Goal: Task Accomplishment & Management: Use online tool/utility

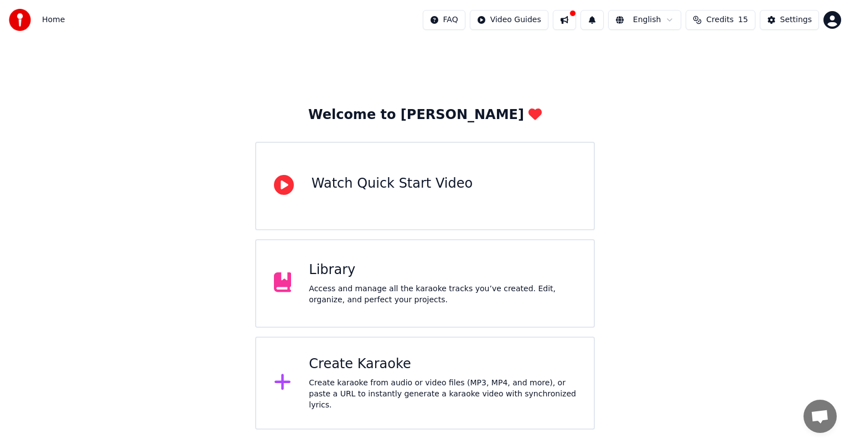
click at [40, 295] on div "Welcome to Youka Watch Quick Start Video Library Access and manage all the kara…" at bounding box center [425, 234] width 850 height 389
click at [381, 371] on div "Create Karaoke" at bounding box center [442, 364] width 267 height 18
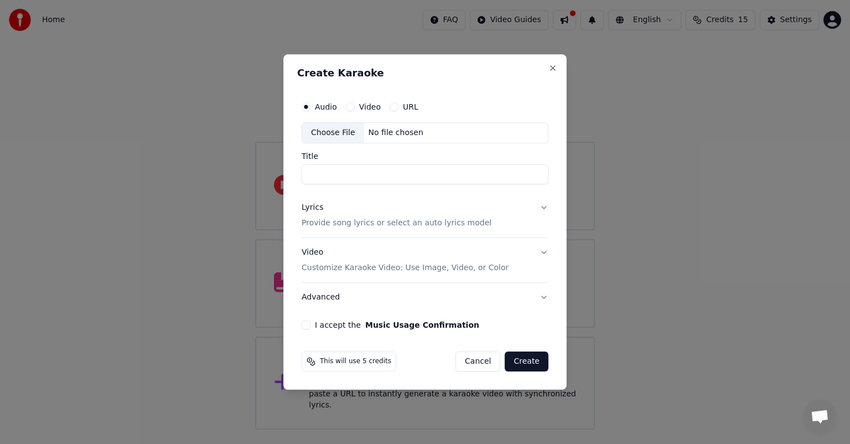
click at [338, 129] on div "Choose File" at bounding box center [333, 133] width 62 height 20
type input "**********"
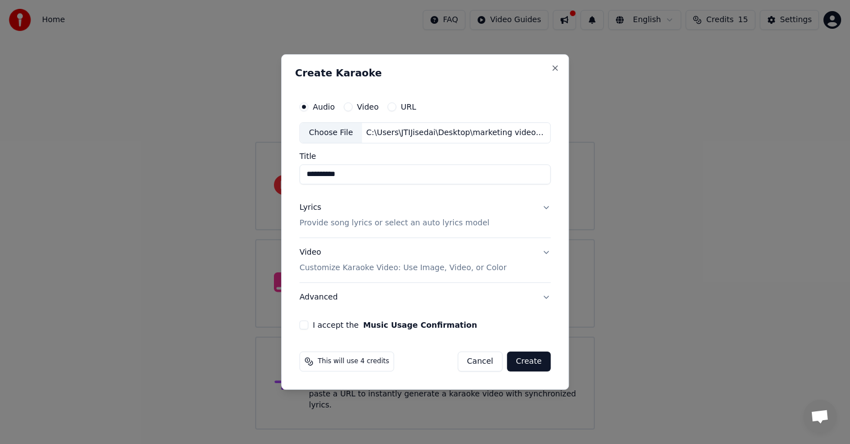
click at [377, 226] on p "Provide song lyrics or select an auto lyrics model" at bounding box center [394, 222] width 190 height 11
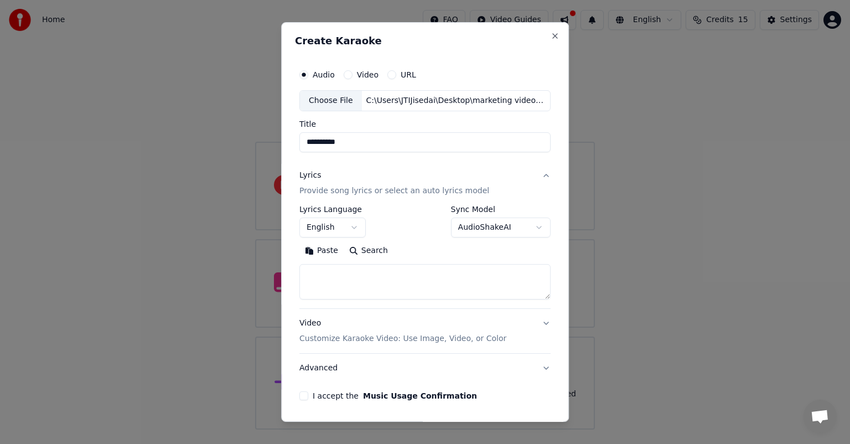
click at [354, 274] on textarea at bounding box center [424, 281] width 251 height 35
paste textarea "**********"
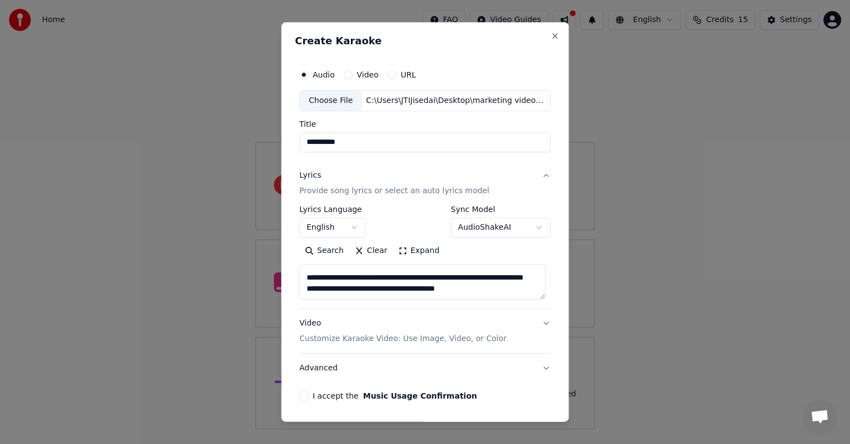
type textarea "**********"
click at [366, 337] on p "Customize Karaoke Video: Use Image, Video, or Color" at bounding box center [402, 338] width 207 height 11
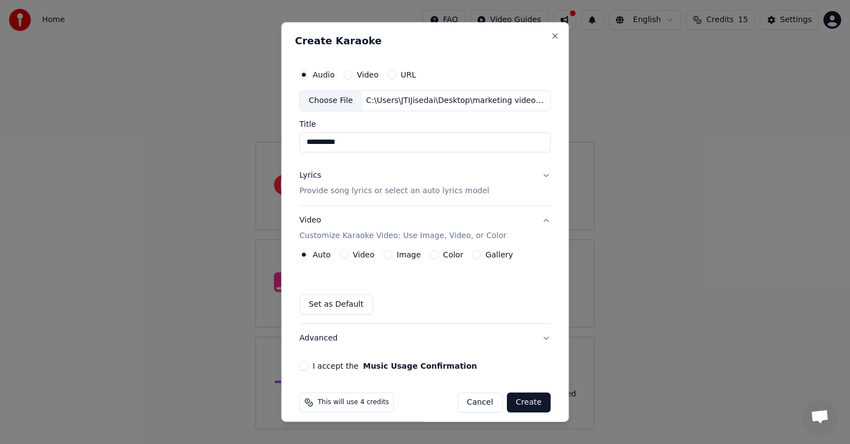
click at [472, 250] on button "Gallery" at bounding box center [476, 254] width 9 height 9
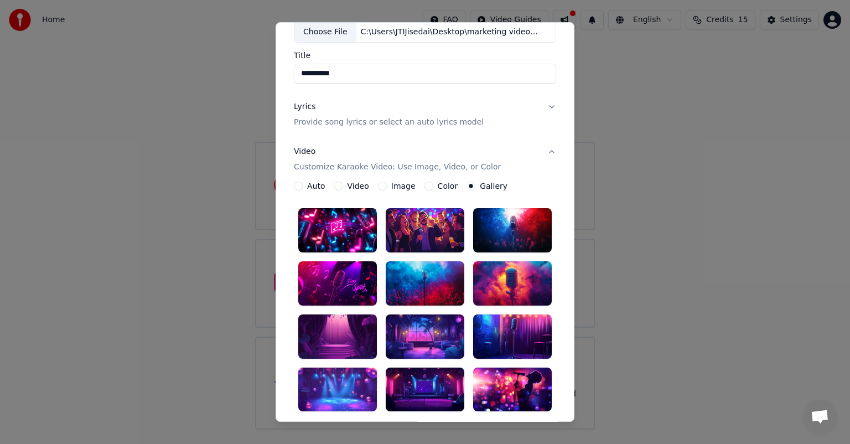
scroll to position [111, 0]
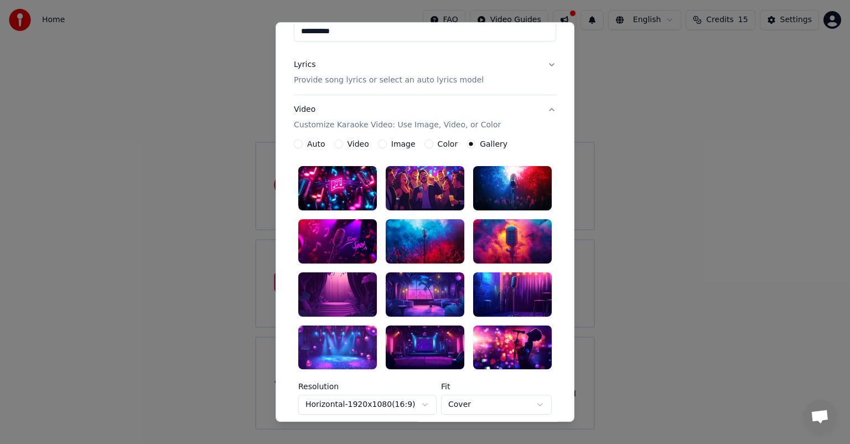
click at [334, 188] on div at bounding box center [337, 188] width 79 height 44
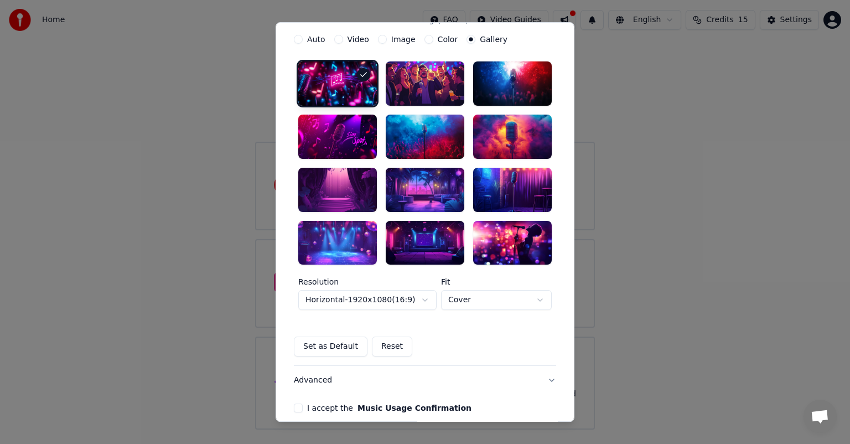
scroll to position [266, 0]
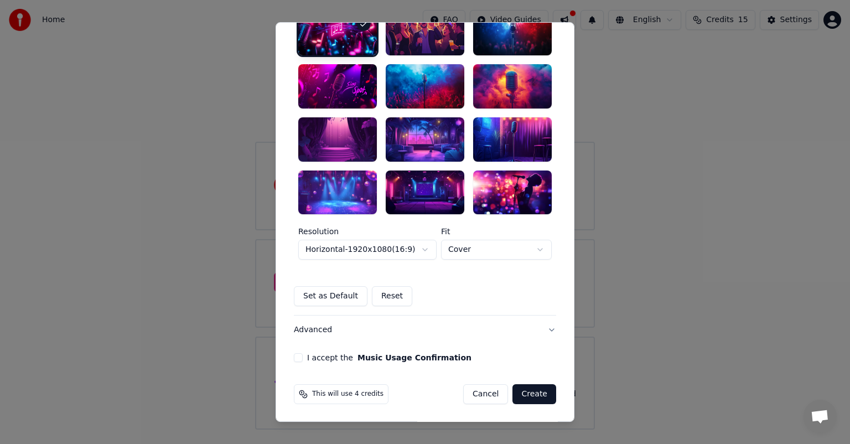
click at [294, 356] on button "I accept the Music Usage Confirmation" at bounding box center [298, 358] width 9 height 9
click at [536, 393] on button "Create" at bounding box center [534, 395] width 44 height 20
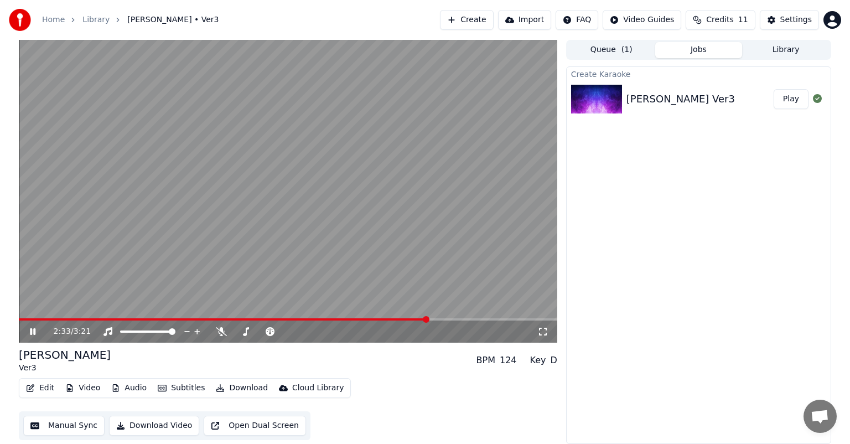
click at [427, 319] on span at bounding box center [288, 319] width 538 height 2
click at [455, 318] on video at bounding box center [288, 191] width 538 height 303
click at [430, 382] on div "Edit Video Audio Subtitles Download Cloud Library Manual Sync Download Video Op…" at bounding box center [288, 409] width 538 height 62
click at [30, 333] on icon at bounding box center [32, 332] width 7 height 8
click at [476, 319] on span at bounding box center [288, 319] width 538 height 2
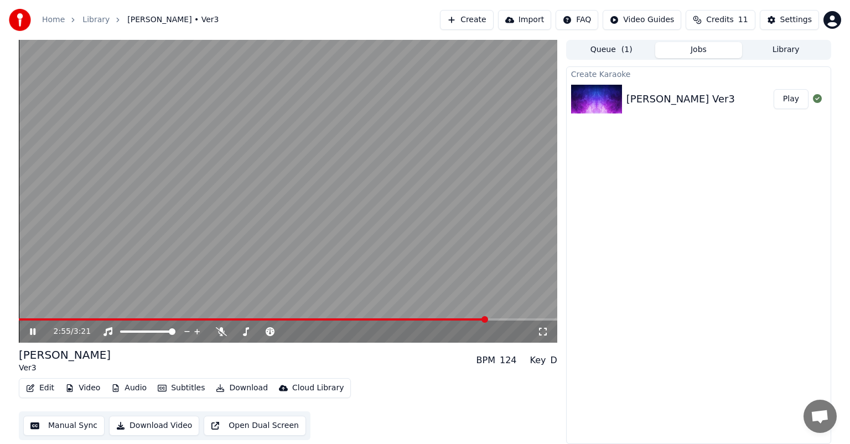
click at [507, 320] on span at bounding box center [288, 319] width 538 height 2
click at [488, 318] on span at bounding box center [268, 319] width 498 height 2
click at [526, 317] on video at bounding box center [288, 191] width 538 height 303
click at [524, 320] on span at bounding box center [288, 319] width 538 height 2
click at [25, 332] on div "3:09 / 3:21" at bounding box center [287, 331] width 529 height 11
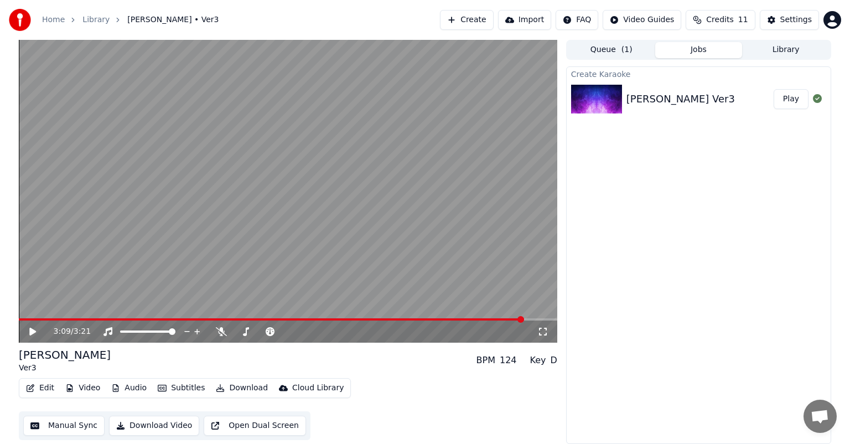
click at [29, 330] on icon at bounding box center [41, 331] width 26 height 9
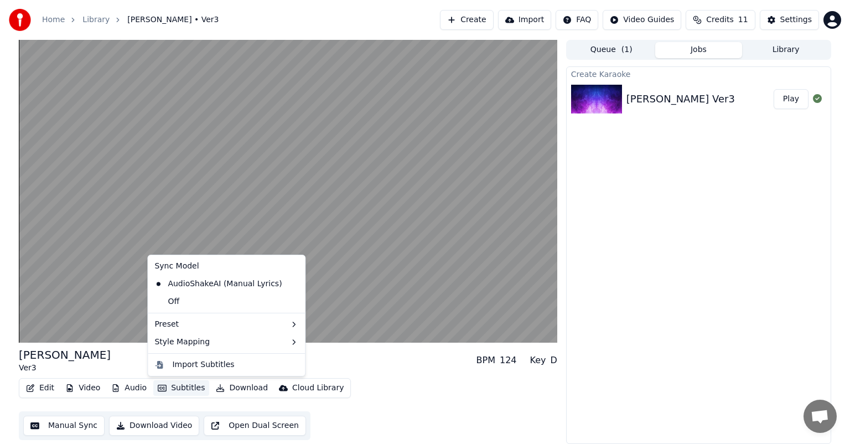
click at [175, 389] on button "Subtitles" at bounding box center [181, 387] width 56 height 15
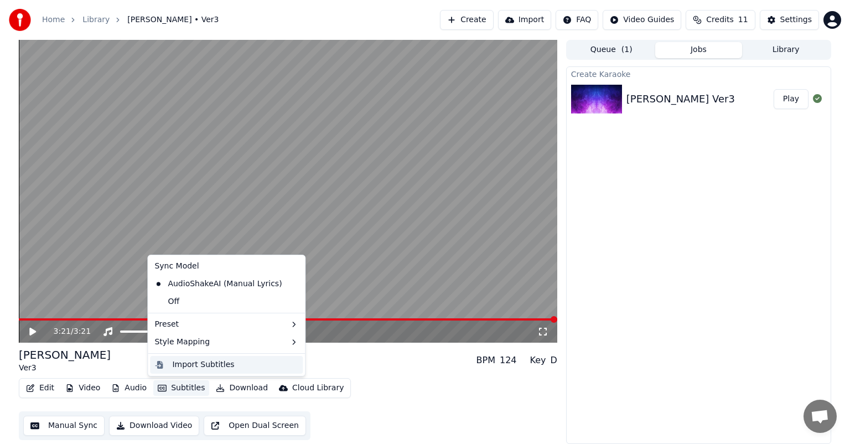
click at [188, 365] on div "Import Subtitles" at bounding box center [203, 364] width 62 height 11
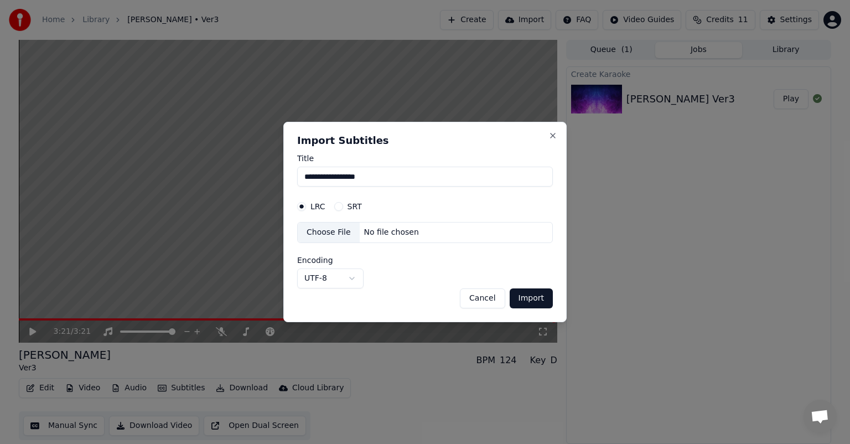
click at [487, 294] on button "Cancel" at bounding box center [482, 298] width 45 height 20
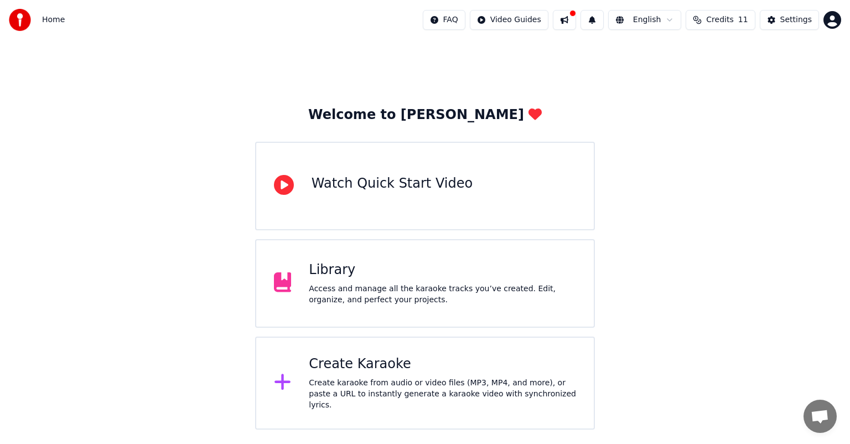
click at [338, 268] on div "Library" at bounding box center [442, 270] width 267 height 18
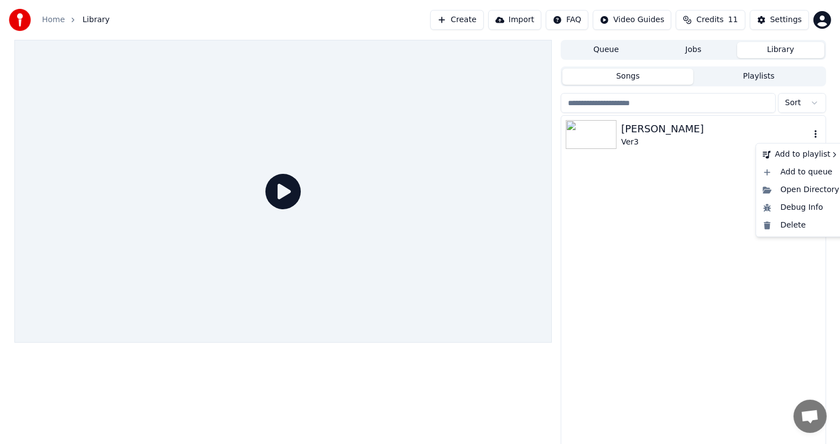
click at [819, 134] on icon "button" at bounding box center [816, 133] width 11 height 9
click at [785, 230] on div "Delete" at bounding box center [801, 225] width 85 height 18
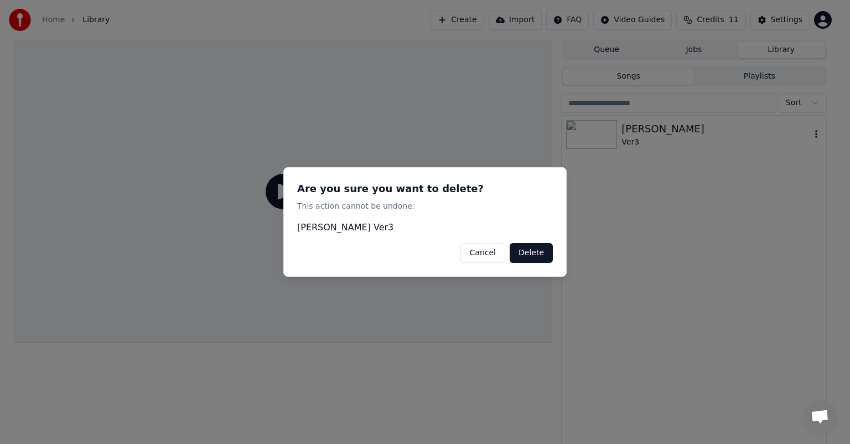
click at [540, 252] on button "Delete" at bounding box center [531, 253] width 43 height 20
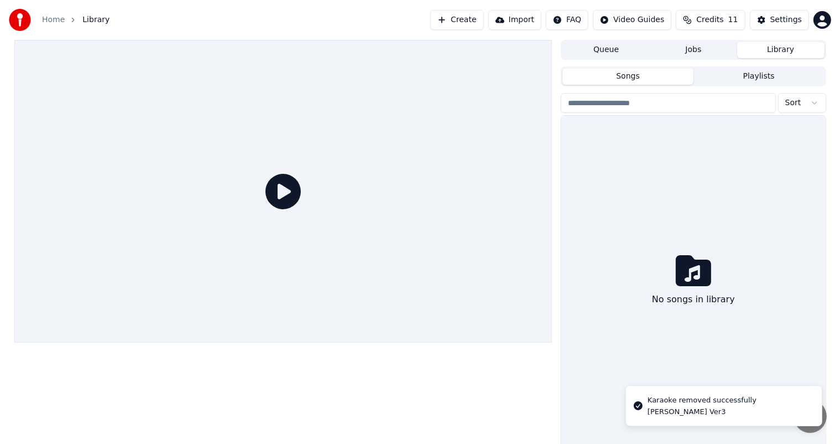
click at [458, 17] on button "Create" at bounding box center [457, 20] width 54 height 20
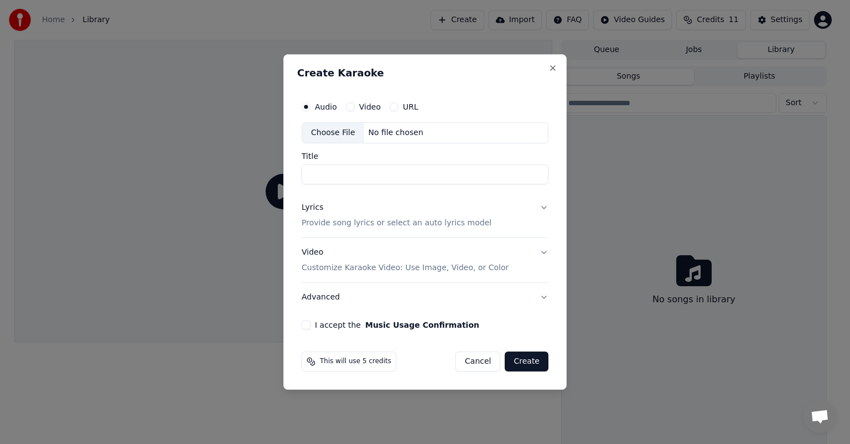
click at [308, 325] on button "I accept the Music Usage Confirmation" at bounding box center [306, 324] width 9 height 9
click at [338, 124] on div "Choose File" at bounding box center [333, 133] width 62 height 20
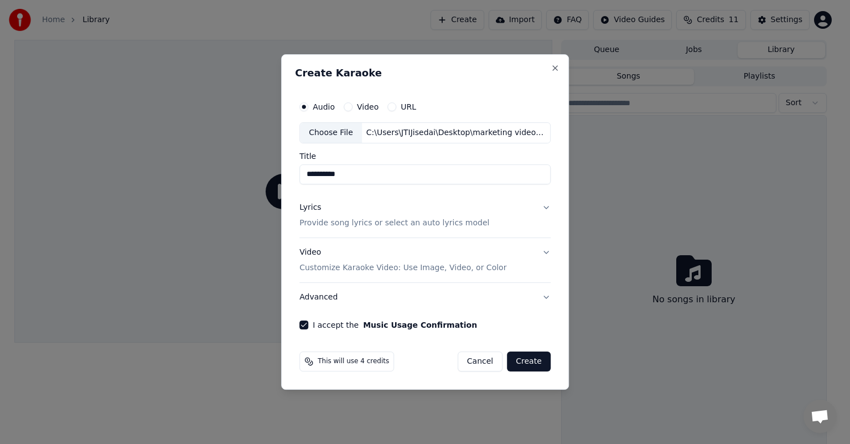
drag, startPoint x: 348, startPoint y: 177, endPoint x: 216, endPoint y: 169, distance: 131.9
click at [216, 169] on body "**********" at bounding box center [420, 222] width 840 height 444
type input "**********"
click at [361, 224] on p "Provide song lyrics or select an auto lyrics model" at bounding box center [394, 222] width 190 height 11
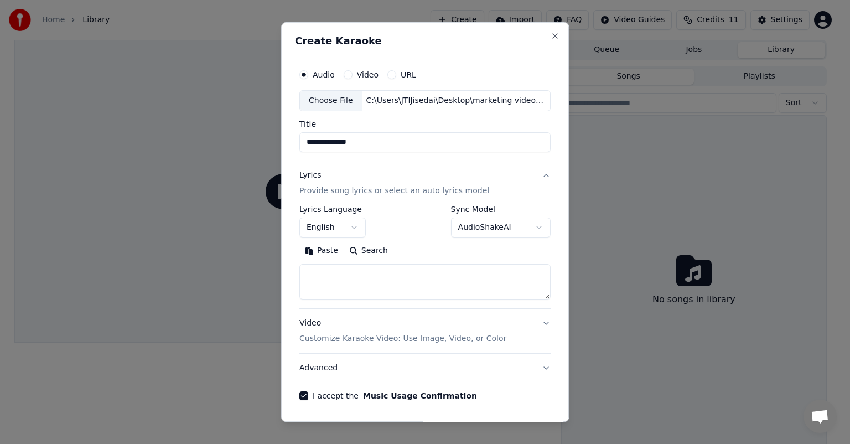
click at [319, 270] on textarea at bounding box center [424, 281] width 251 height 35
paste textarea "**********"
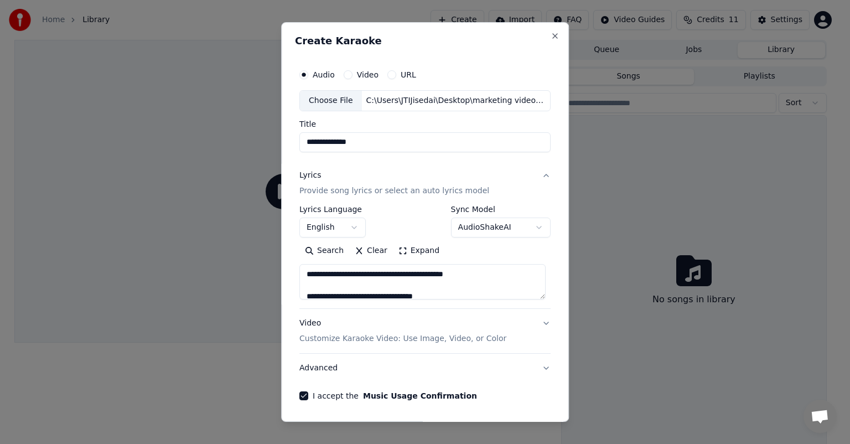
type textarea "**********"
click at [346, 226] on button "English" at bounding box center [332, 227] width 66 height 20
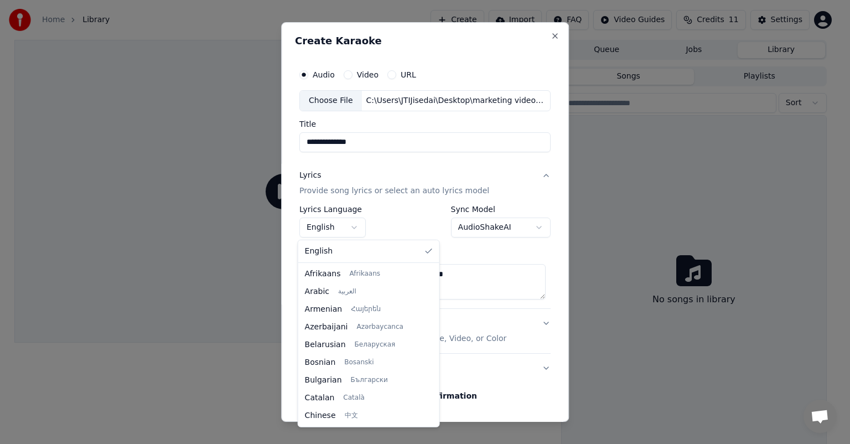
click at [346, 226] on body "**********" at bounding box center [420, 222] width 840 height 444
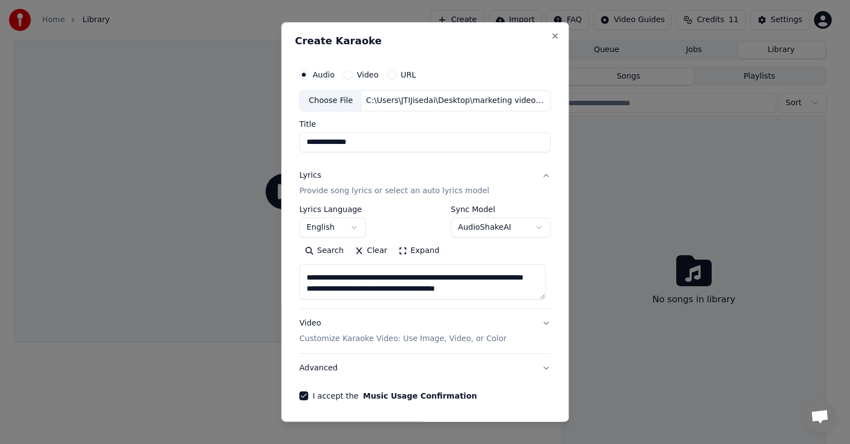
scroll to position [582, 0]
click at [383, 340] on p "Customize Karaoke Video: Use Image, Video, or Color" at bounding box center [402, 338] width 207 height 11
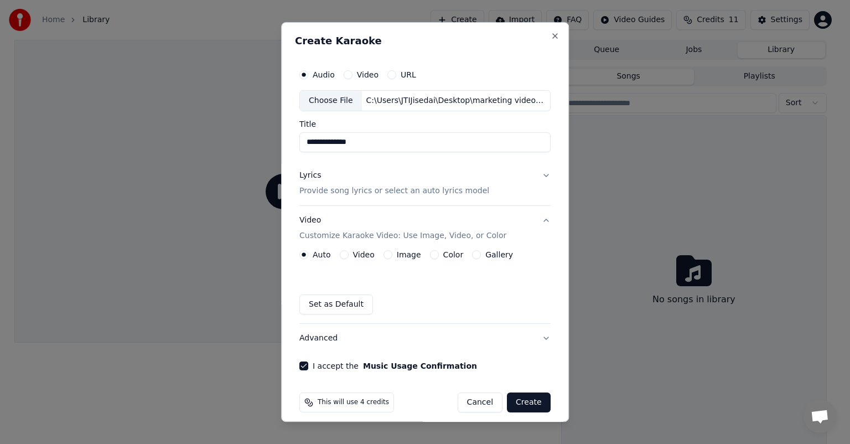
click at [385, 255] on button "Image" at bounding box center [387, 254] width 9 height 9
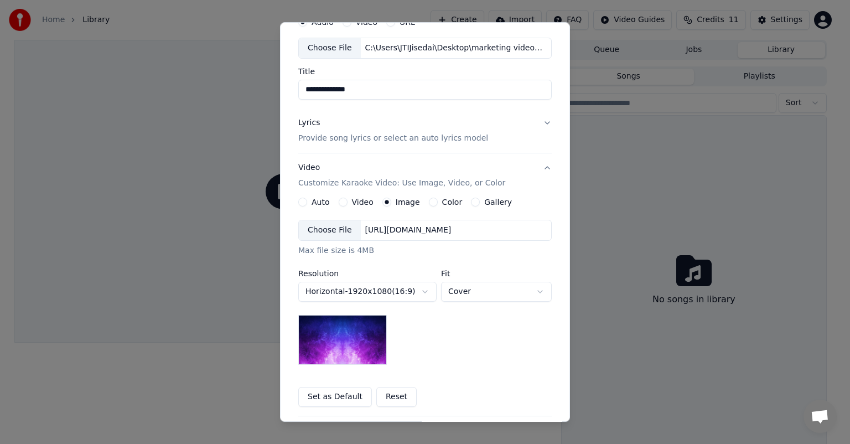
scroll to position [0, 0]
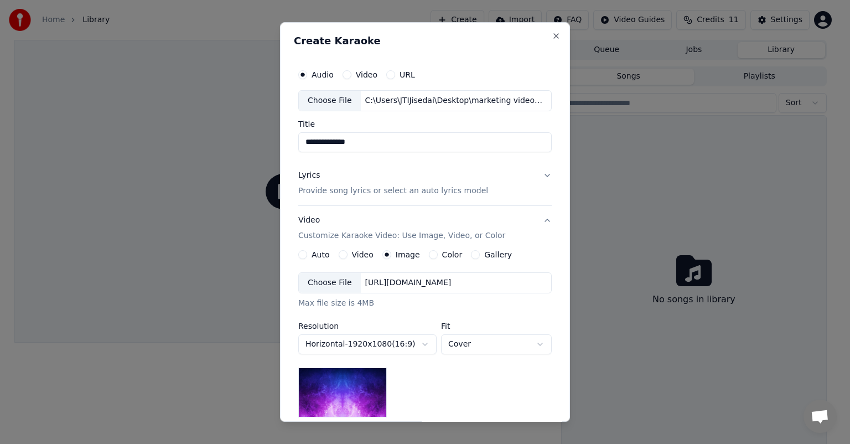
click at [471, 250] on div "Gallery" at bounding box center [491, 254] width 41 height 9
click at [471, 256] on button "Gallery" at bounding box center [475, 254] width 9 height 9
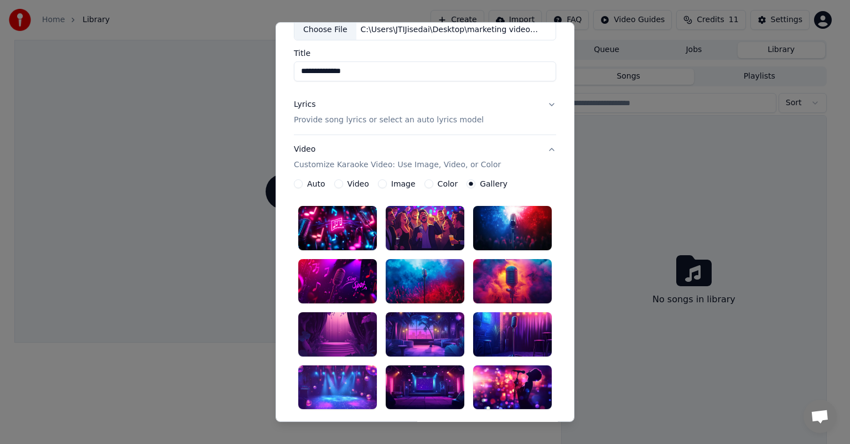
scroll to position [111, 0]
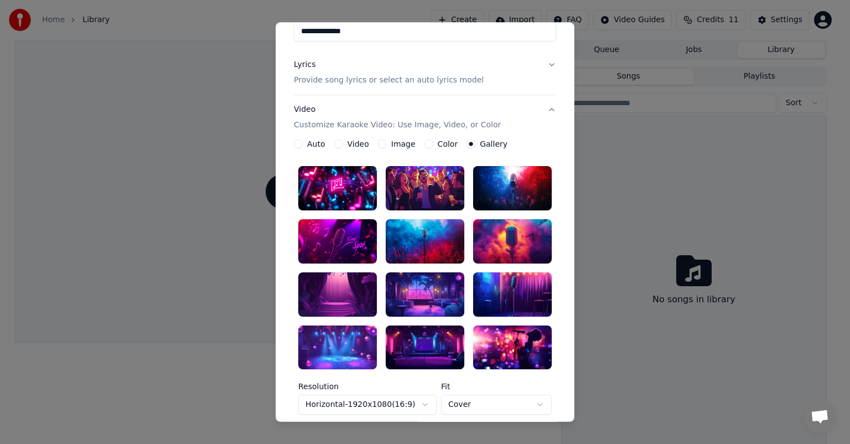
click at [422, 339] on div at bounding box center [425, 347] width 79 height 44
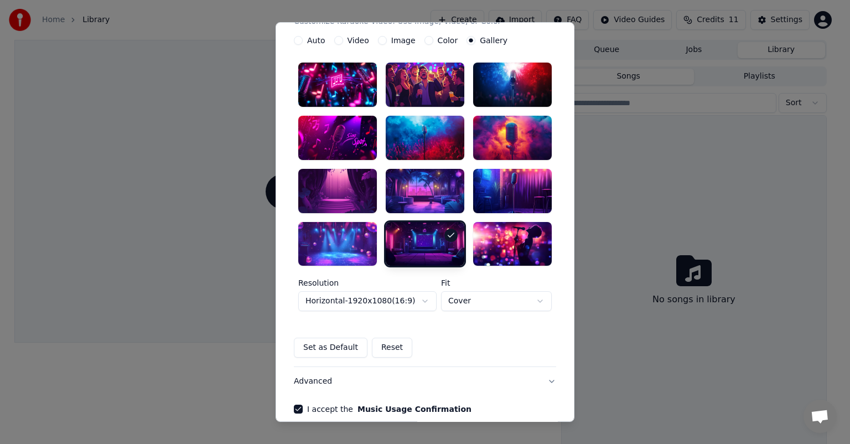
scroll to position [266, 0]
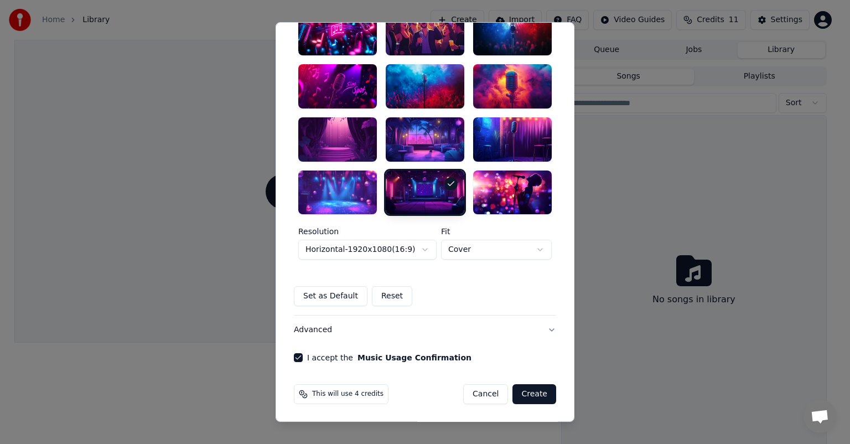
click at [534, 394] on button "Create" at bounding box center [534, 395] width 44 height 20
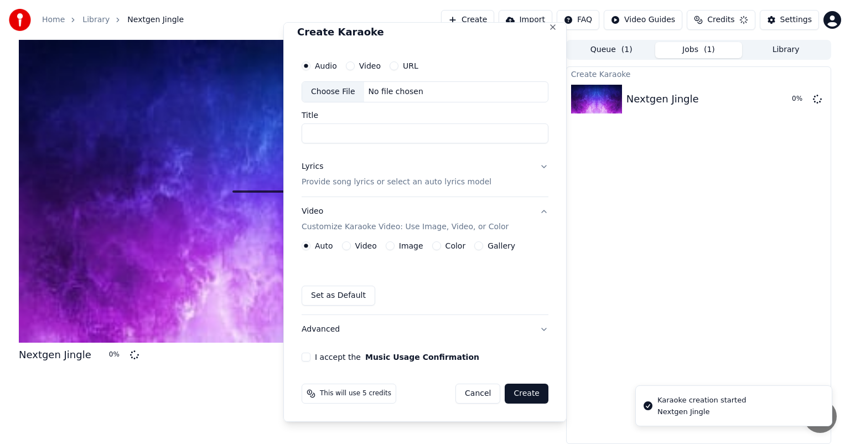
scroll to position [0, 0]
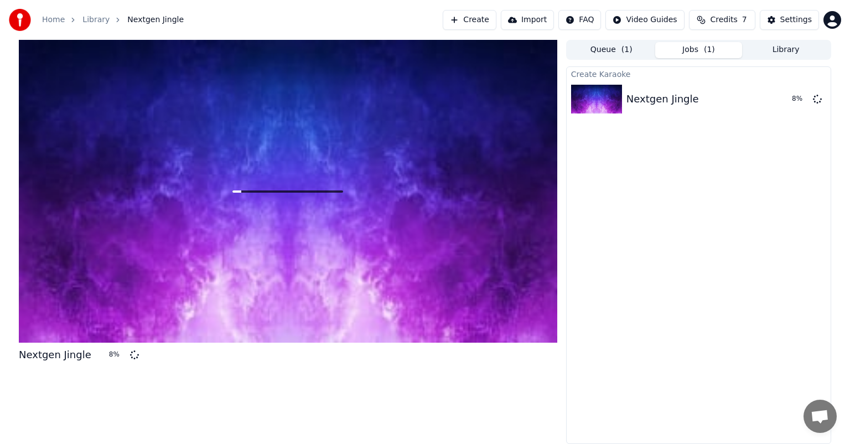
click at [474, 22] on button "Create" at bounding box center [470, 20] width 54 height 20
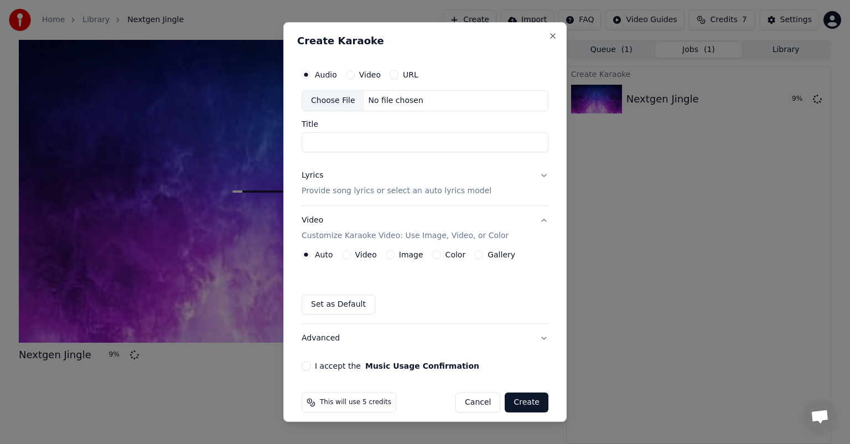
click at [330, 103] on div "Choose File" at bounding box center [333, 101] width 62 height 20
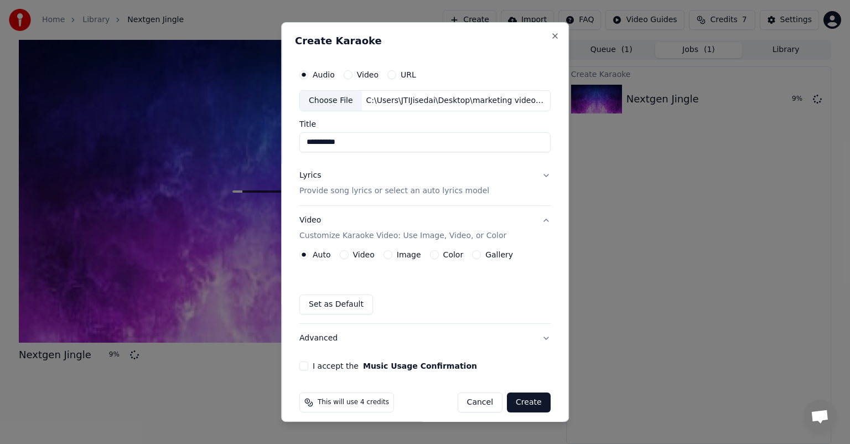
drag, startPoint x: 341, startPoint y: 143, endPoint x: 269, endPoint y: 144, distance: 71.4
click at [276, 144] on body "**********" at bounding box center [425, 222] width 850 height 444
type input "**********"
click at [382, 193] on p "Provide song lyrics or select an auto lyrics model" at bounding box center [394, 190] width 190 height 11
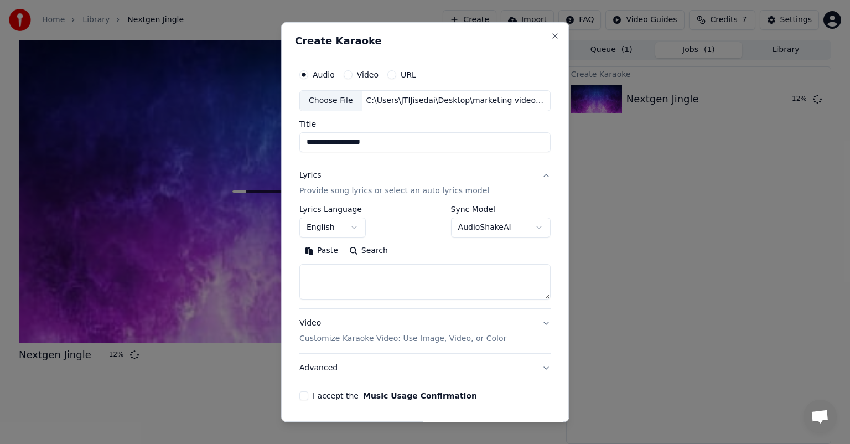
click at [336, 271] on textarea at bounding box center [424, 281] width 251 height 35
paste textarea "**********"
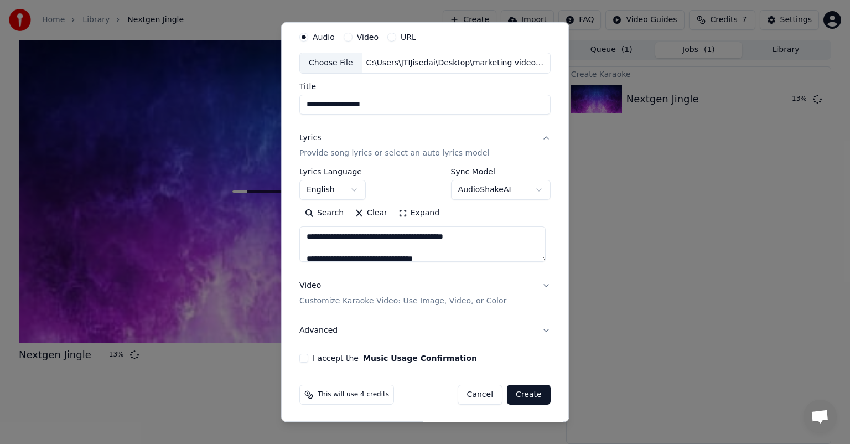
type textarea "**********"
click at [375, 299] on p "Customize Karaoke Video: Use Image, Video, or Color" at bounding box center [402, 300] width 207 height 11
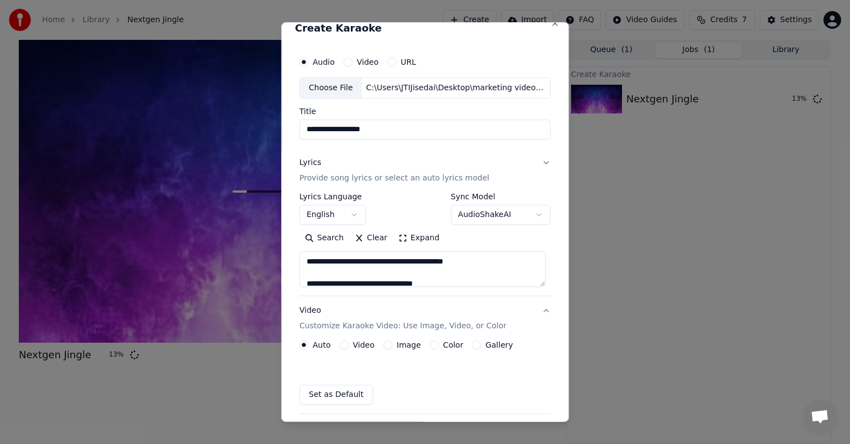
scroll to position [8, 0]
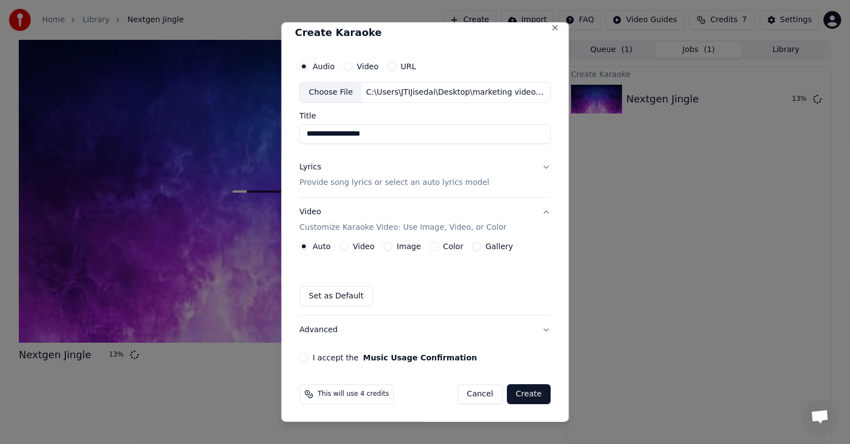
click at [472, 249] on button "Gallery" at bounding box center [476, 246] width 9 height 9
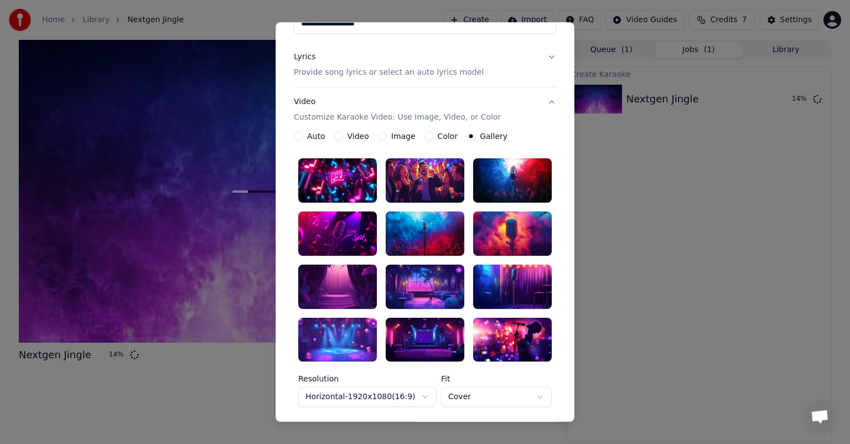
scroll to position [119, 0]
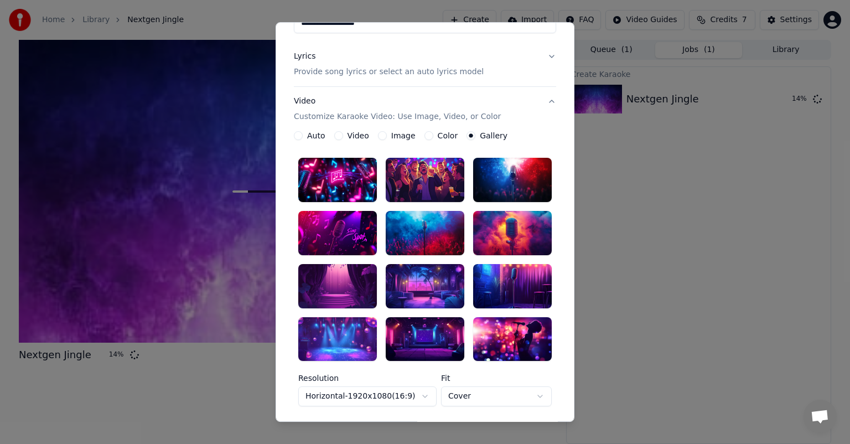
click at [419, 331] on div at bounding box center [425, 339] width 79 height 44
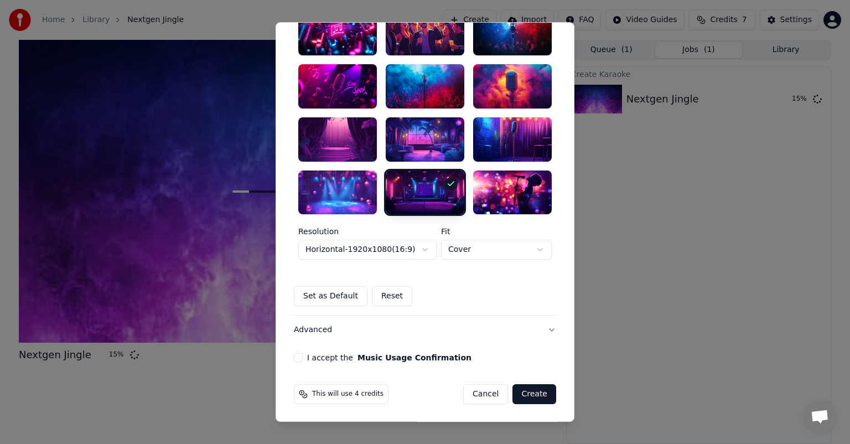
click at [294, 354] on button "I accept the Music Usage Confirmation" at bounding box center [298, 358] width 9 height 9
click at [539, 393] on button "Create" at bounding box center [534, 395] width 44 height 20
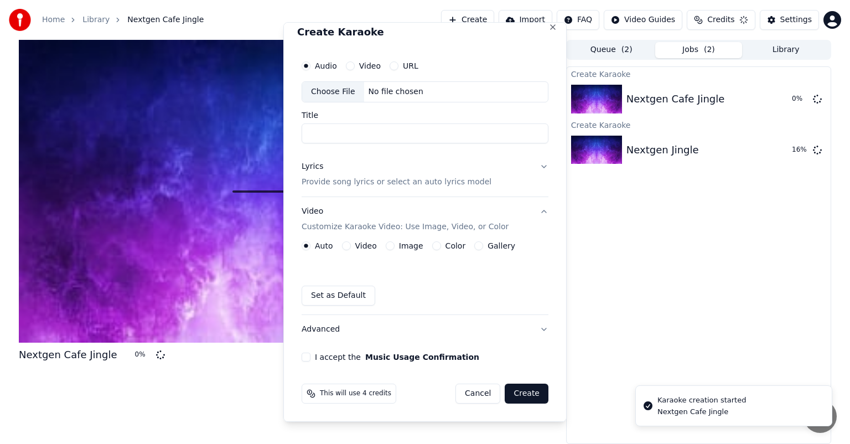
scroll to position [8, 0]
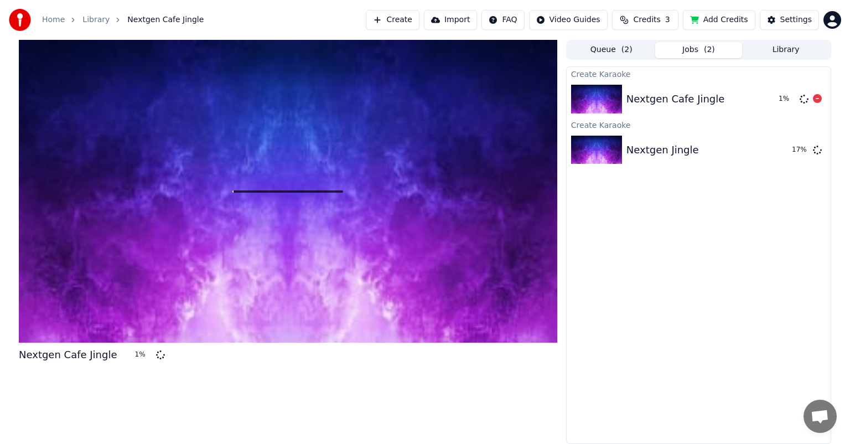
click at [603, 91] on img at bounding box center [596, 99] width 51 height 29
click at [600, 160] on img at bounding box center [596, 150] width 51 height 29
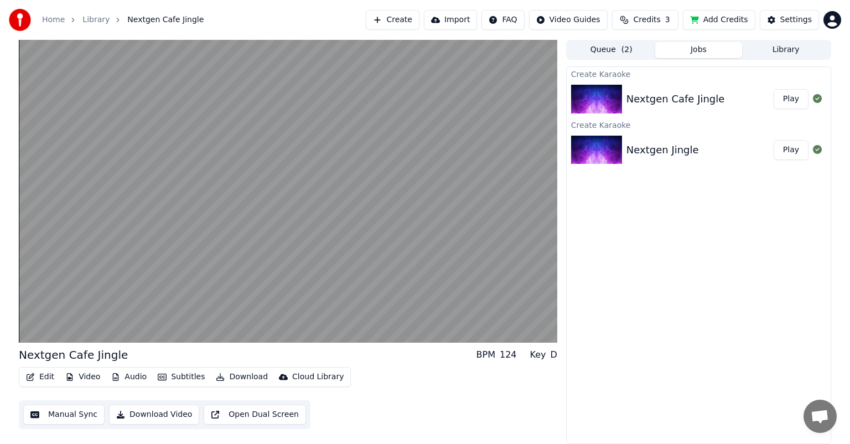
click at [484, 430] on div "Nextgen Cafe Jingle BPM 124 Key D Edit Video Audio Subtitles Download Cloud Lib…" at bounding box center [288, 242] width 538 height 404
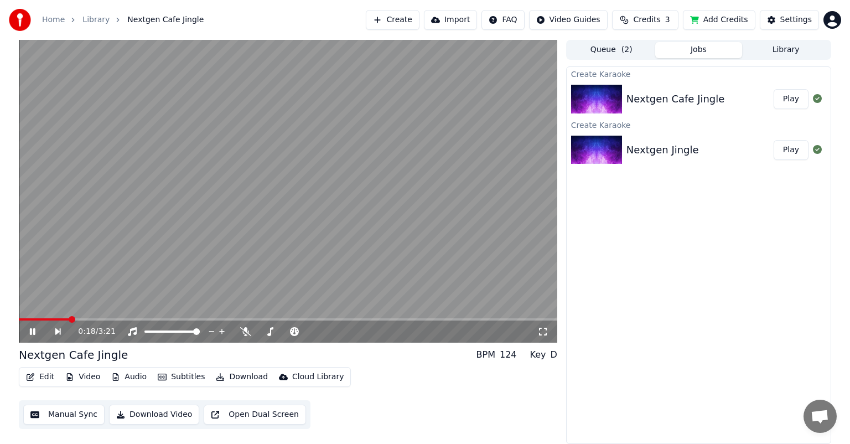
click at [664, 98] on div "Nextgen Cafe Jingle" at bounding box center [675, 98] width 98 height 15
click at [34, 332] on icon at bounding box center [33, 331] width 6 height 7
click at [706, 108] on div "Nextgen Cafe Jingle Play" at bounding box center [699, 99] width 264 height 38
click at [672, 101] on div "Nextgen Cafe Jingle" at bounding box center [675, 98] width 98 height 15
click at [667, 148] on div "Nextgen Jingle" at bounding box center [662, 149] width 72 height 15
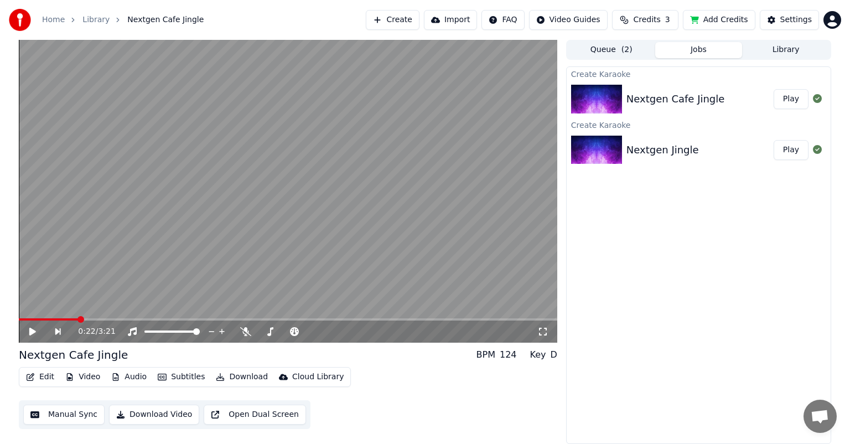
click at [662, 101] on div "Nextgen Cafe Jingle" at bounding box center [675, 98] width 98 height 15
click at [789, 97] on button "Play" at bounding box center [790, 99] width 35 height 20
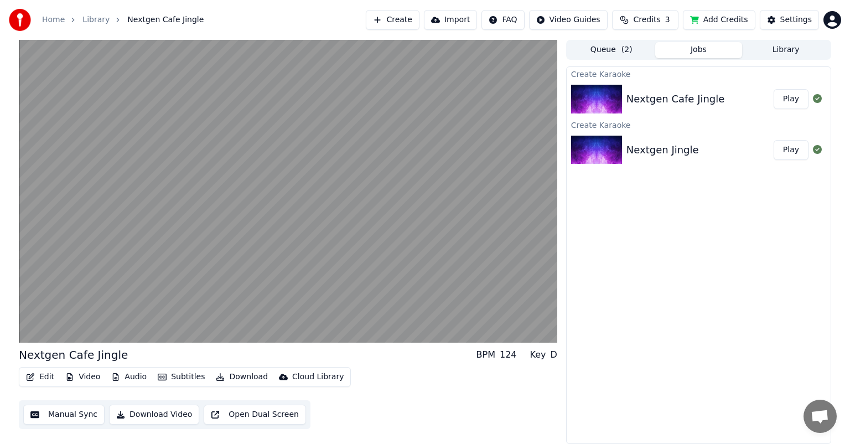
click at [291, 225] on video at bounding box center [288, 191] width 538 height 303
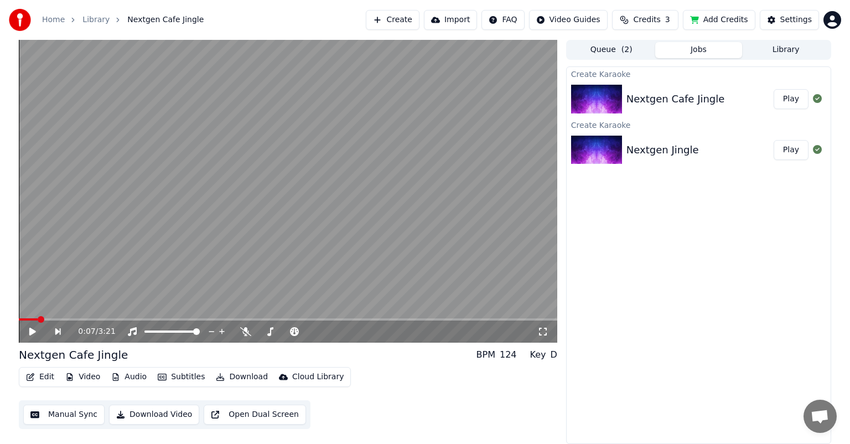
click at [166, 412] on button "Download Video" at bounding box center [154, 414] width 90 height 20
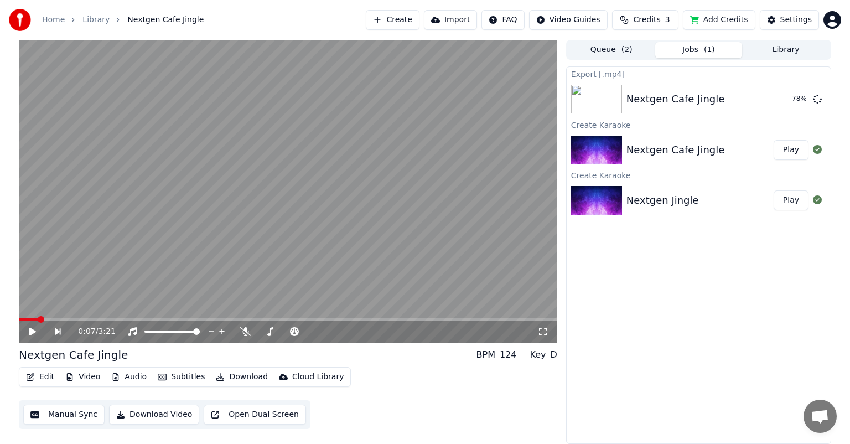
click at [2, 397] on div "0:07 / 3:21 Nextgen Cafe Jingle BPM 124 Key D Edit Video Audio Subtitles Downlo…" at bounding box center [425, 242] width 850 height 404
click at [797, 101] on button "Show" at bounding box center [788, 99] width 40 height 20
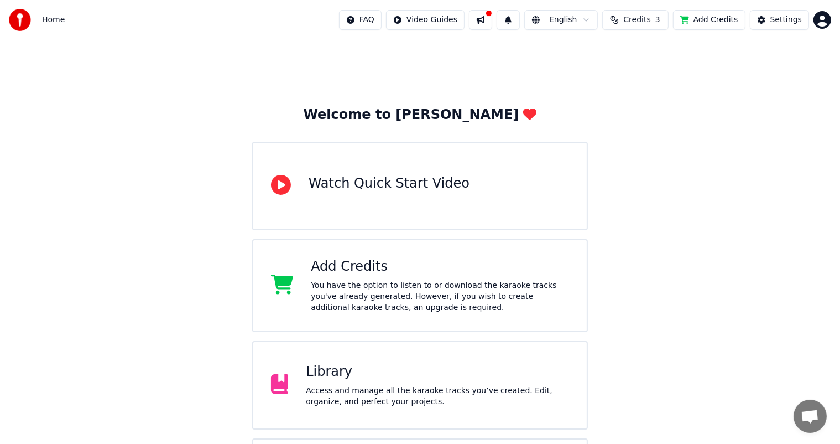
click at [823, 14] on html "Home FAQ Video Guides English Credits 3 Add Credits Settings Welcome to Youka W…" at bounding box center [420, 265] width 840 height 531
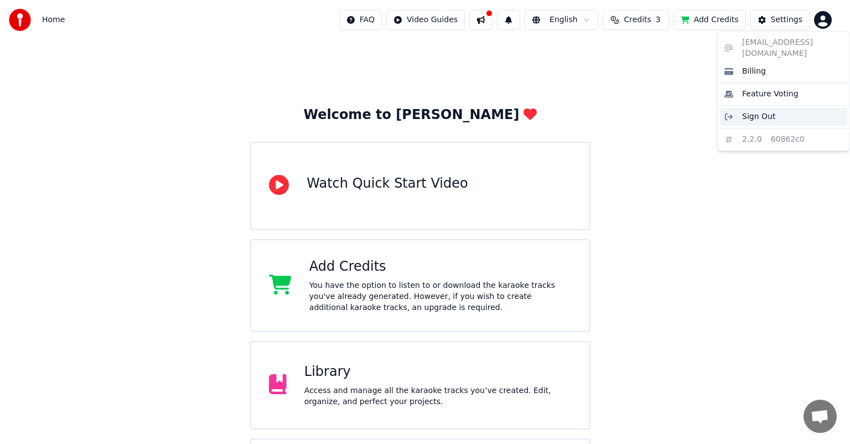
click at [781, 113] on div "Sign Out" at bounding box center [783, 117] width 127 height 18
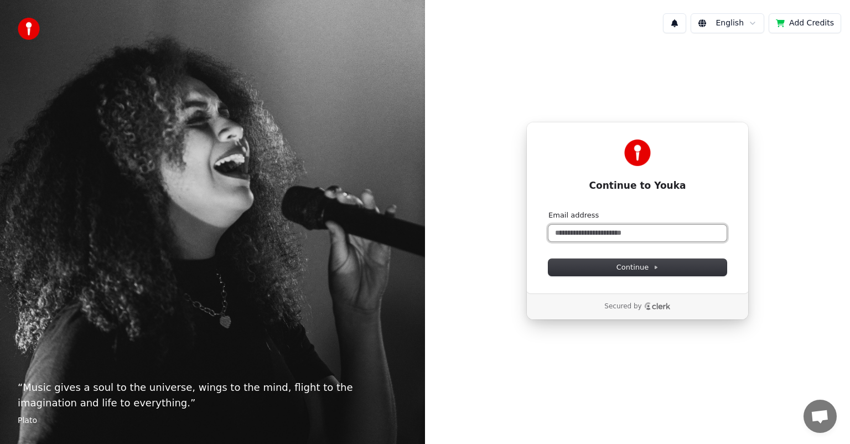
click at [576, 235] on input "Email address" at bounding box center [637, 233] width 178 height 17
click at [633, 266] on span "Continue" at bounding box center [637, 267] width 42 height 10
type input "**********"
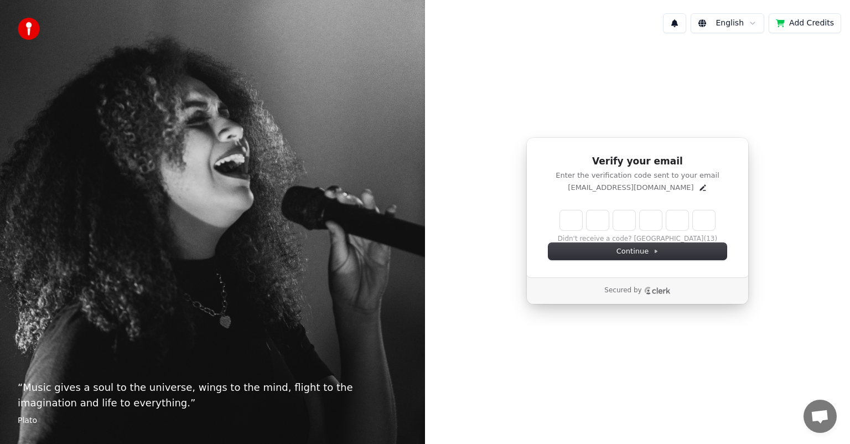
click at [567, 221] on input "Enter verification code" at bounding box center [637, 220] width 155 height 20
type input "******"
